Goal: Transaction & Acquisition: Purchase product/service

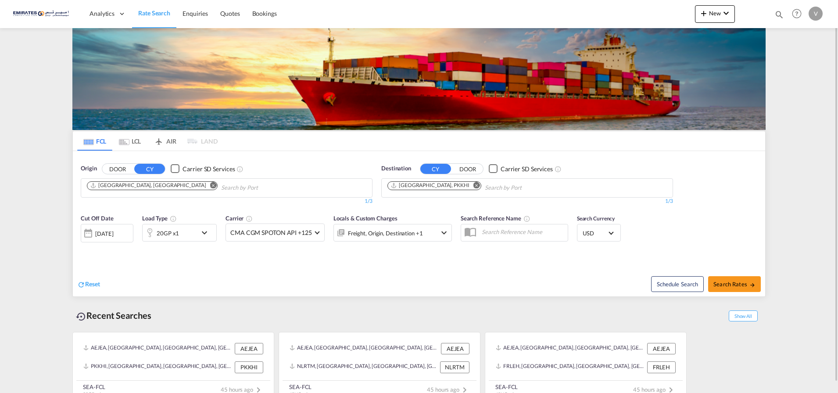
click at [473, 184] on md-icon "Remove" at bounding box center [476, 185] width 7 height 7
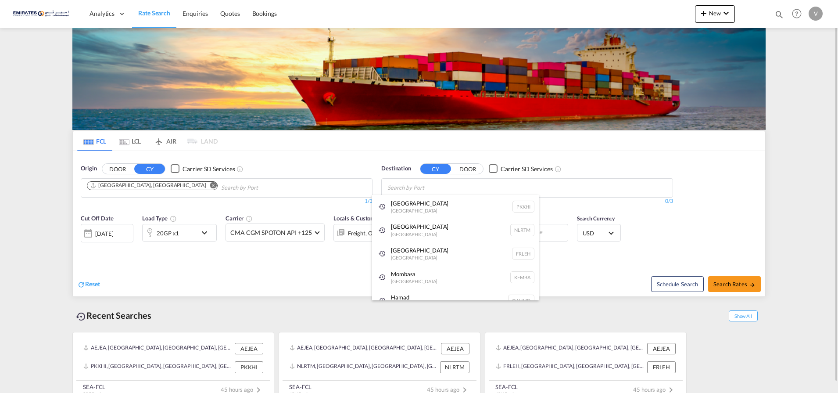
click at [411, 186] on body "Analytics Dashboard Rate Search Enquiries Quotes Bookings" at bounding box center [419, 196] width 838 height 393
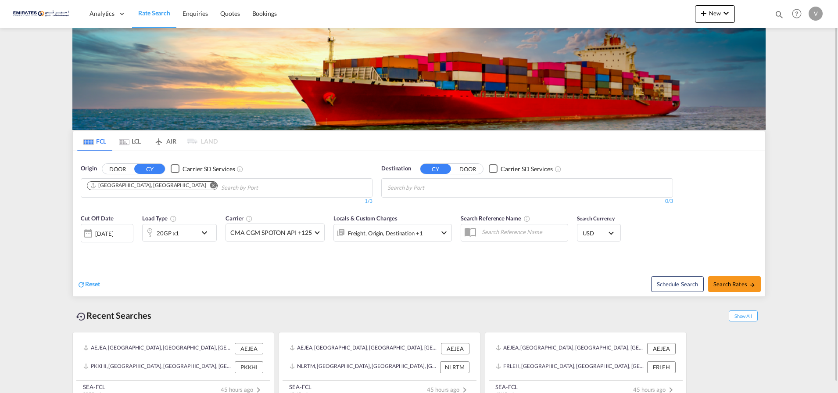
click at [411, 186] on input "Chips input." at bounding box center [428, 188] width 83 height 14
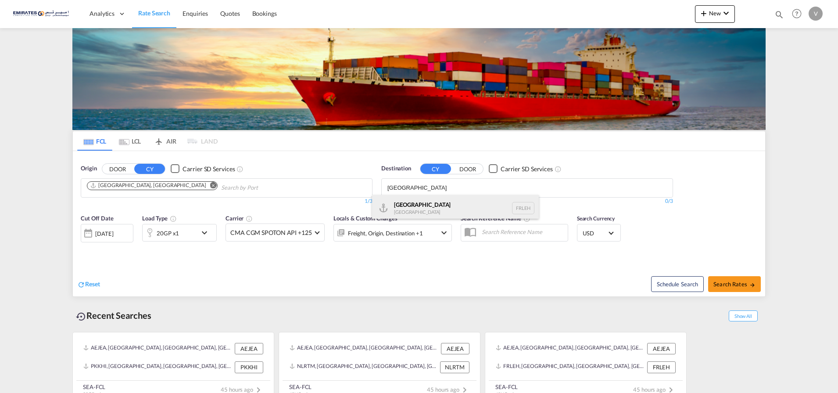
type input "[GEOGRAPHIC_DATA]"
drag, startPoint x: 408, startPoint y: 205, endPoint x: 229, endPoint y: 248, distance: 184.0
click at [407, 205] on div "[GEOGRAPHIC_DATA] FRLEH" at bounding box center [455, 208] width 167 height 26
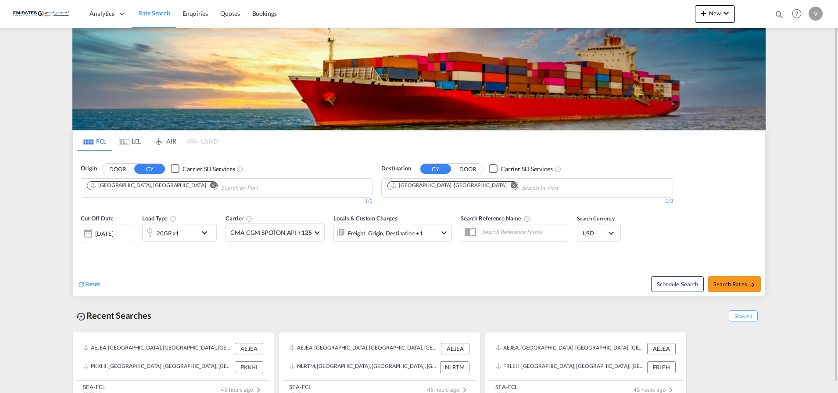
click at [179, 232] on div "20GP x1" at bounding box center [170, 233] width 54 height 18
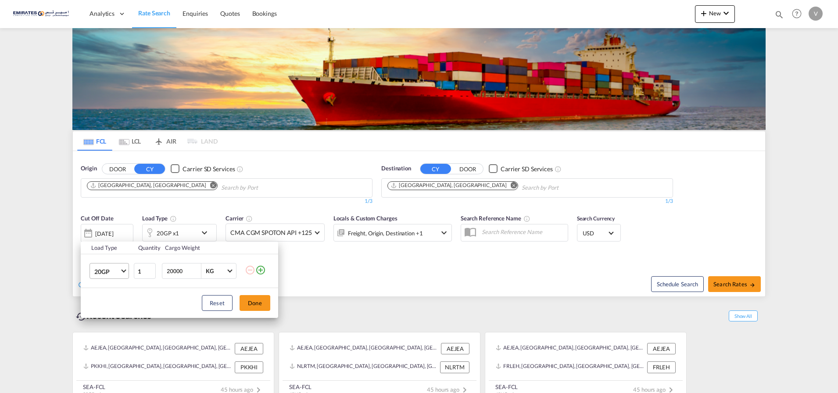
click at [108, 270] on span "20GP" at bounding box center [106, 271] width 25 height 9
click at [108, 312] on div "40HC" at bounding box center [102, 313] width 16 height 9
click at [252, 303] on button "Done" at bounding box center [255, 303] width 31 height 16
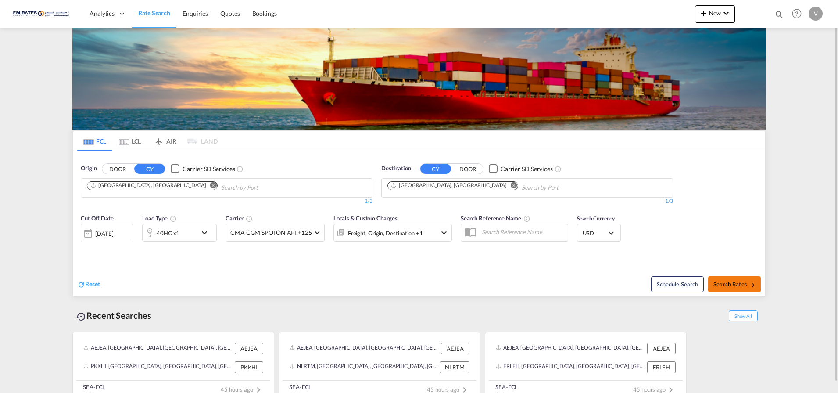
click at [723, 284] on span "Search Rates" at bounding box center [734, 283] width 42 height 7
type input "AEJEA to FRLEH / [DATE]"
